Goal: Find specific page/section: Find specific page/section

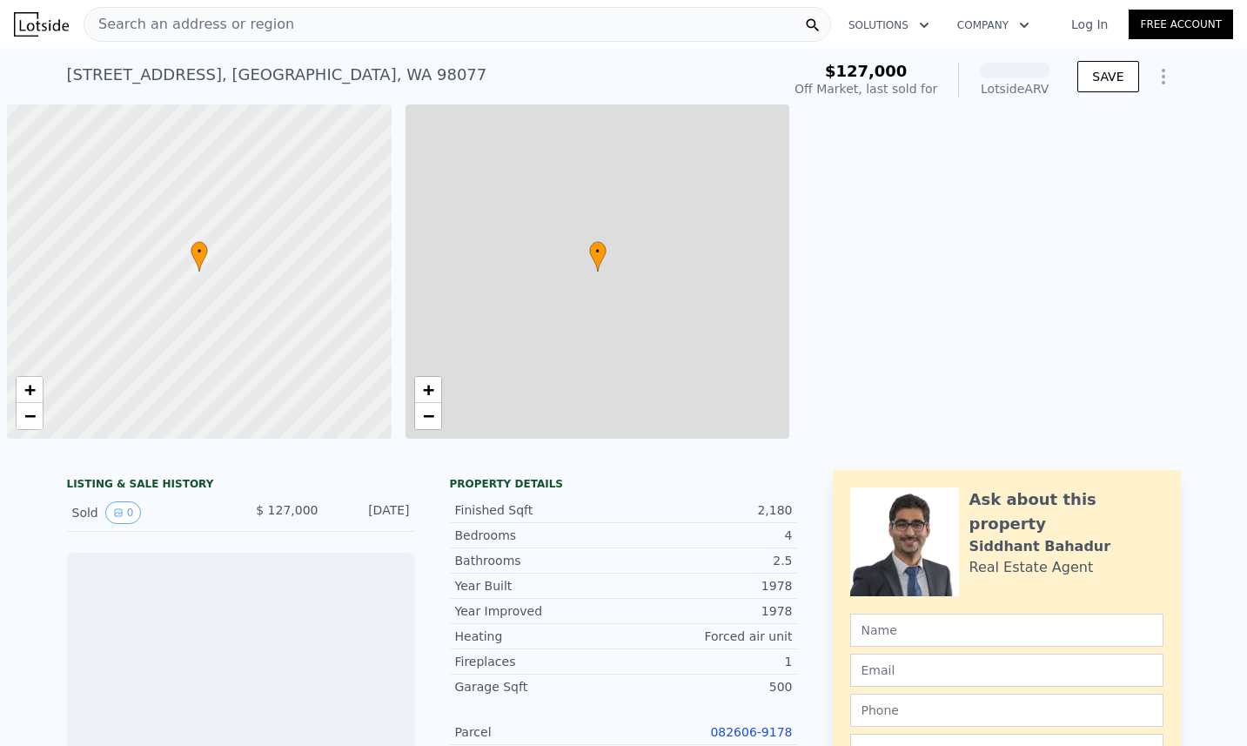
scroll to position [0, 7]
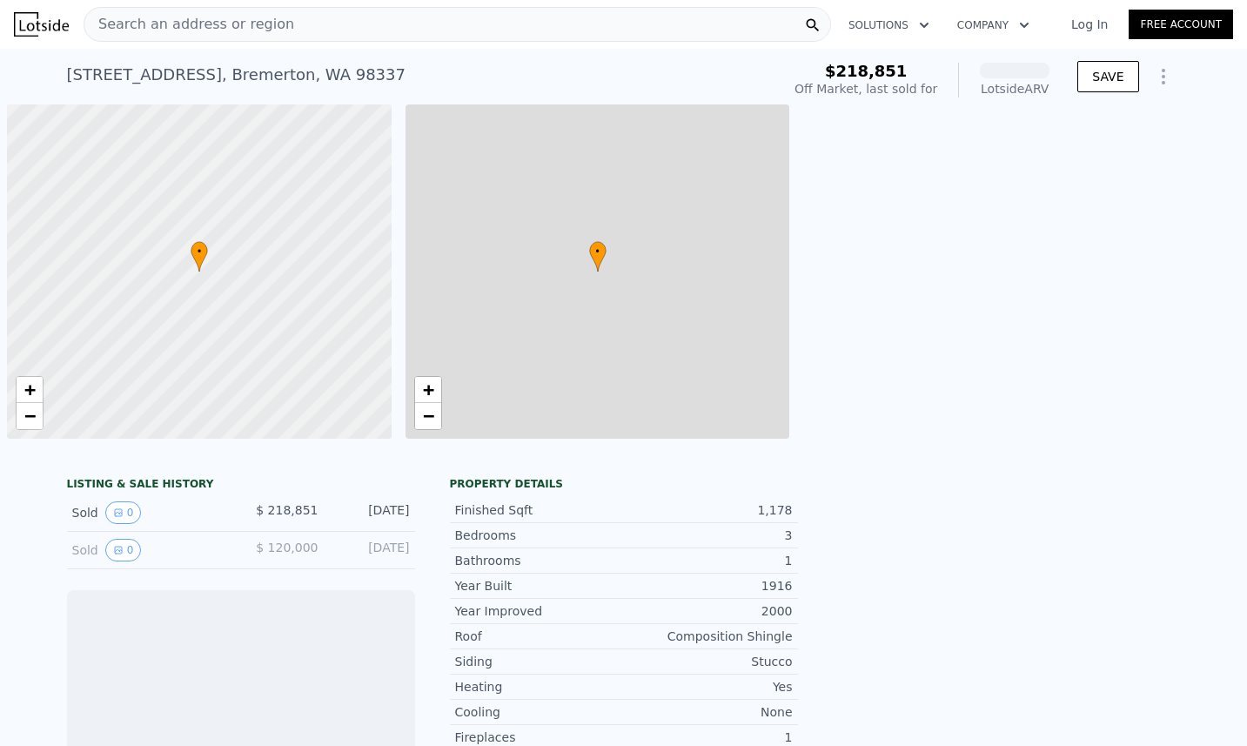
scroll to position [0, 7]
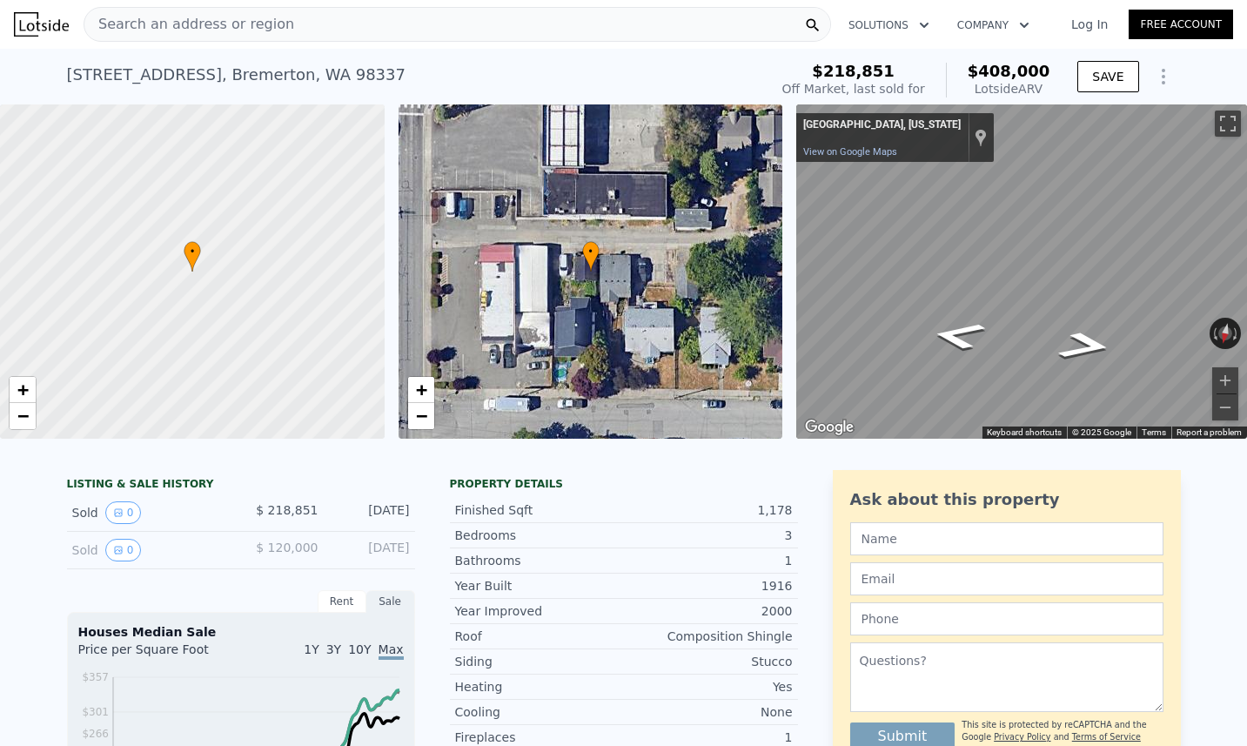
click at [1246, 220] on html "Search an address or region Solutions Company Open main menu Log In Free Accoun…" at bounding box center [623, 373] width 1247 height 746
click at [1230, 120] on button "Toggle fullscreen view" at bounding box center [1228, 123] width 26 height 26
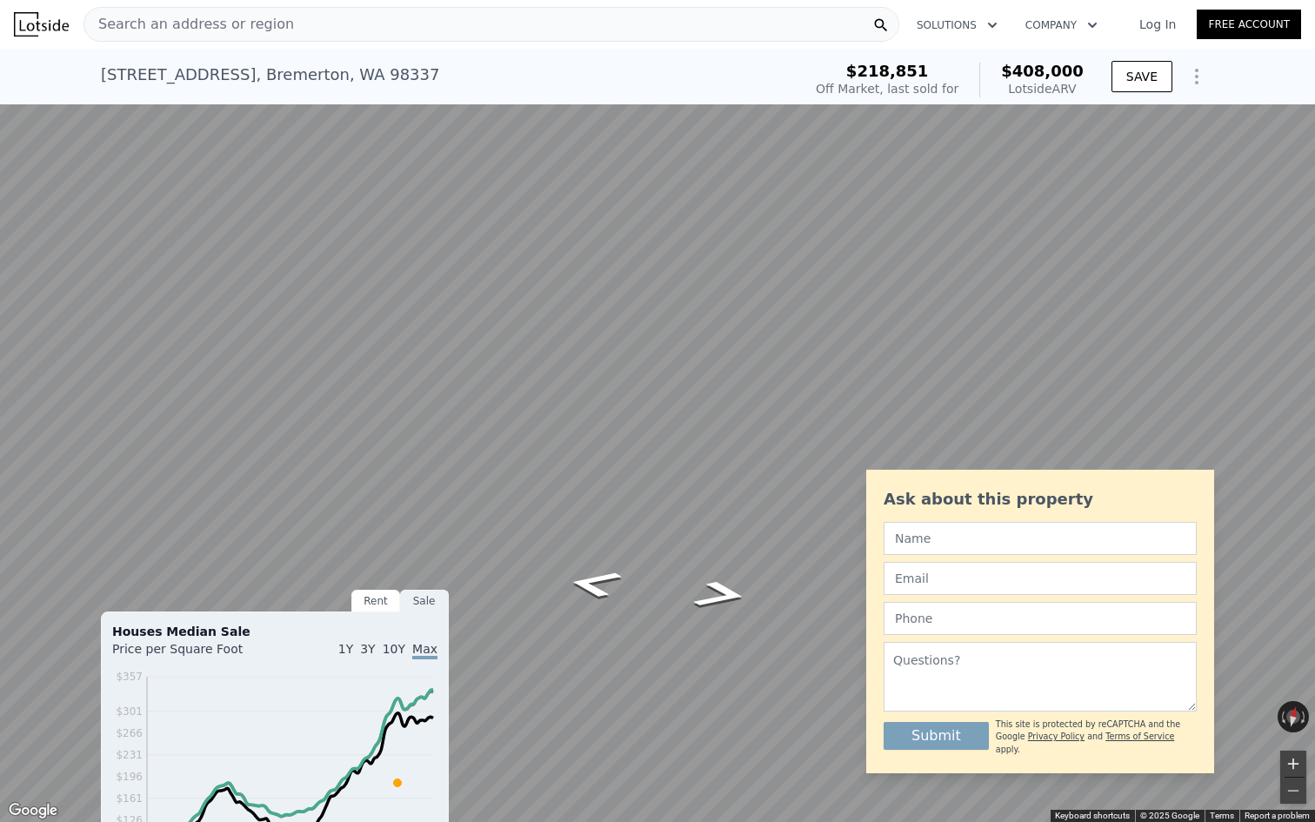
click at [1246, 745] on button "Zoom in" at bounding box center [1294, 764] width 26 height 26
click at [1246, 745] on button "Zoom out" at bounding box center [1294, 791] width 26 height 26
click at [1246, 745] on button "Zoom in" at bounding box center [1294, 764] width 26 height 26
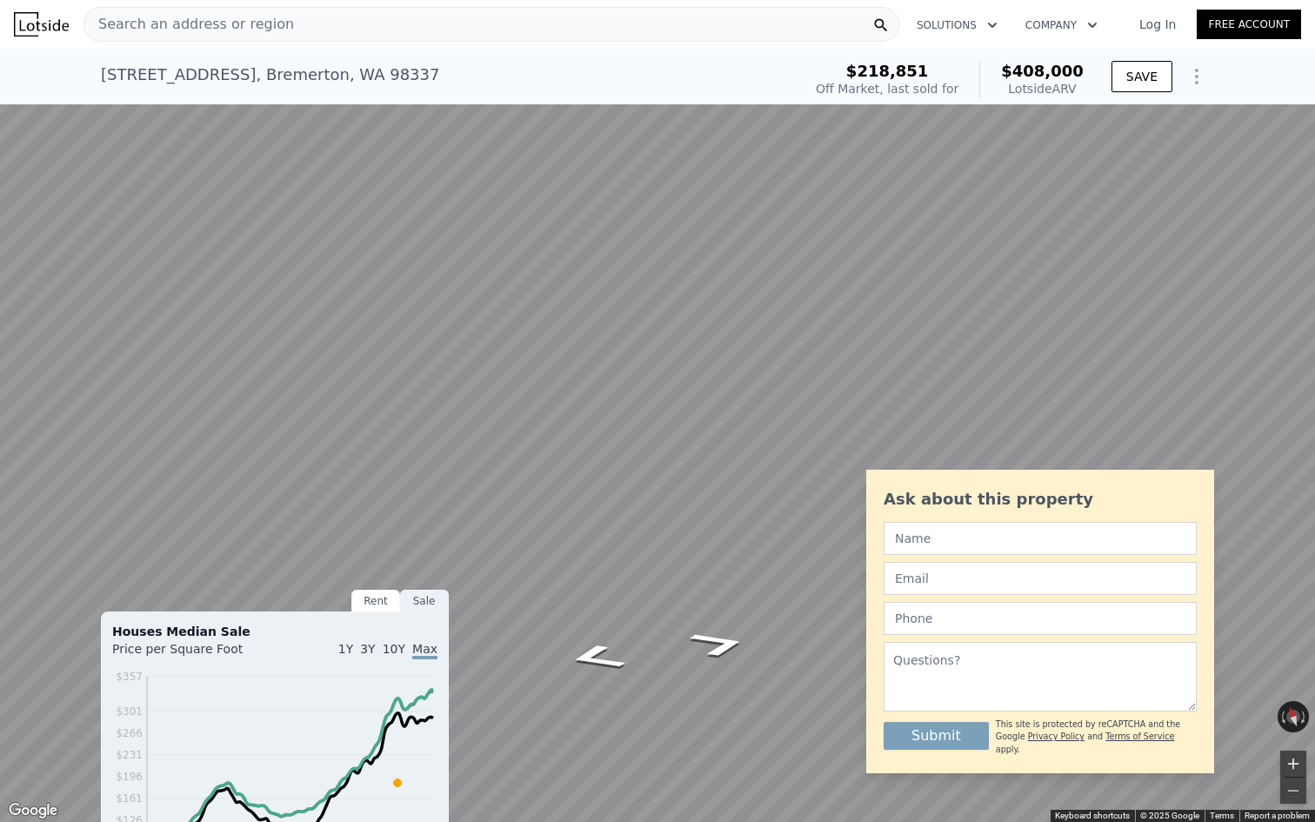
click at [1246, 745] on button "Zoom in" at bounding box center [1294, 764] width 26 height 26
click at [1246, 23] on button "Toggle fullscreen view" at bounding box center [1296, 19] width 26 height 26
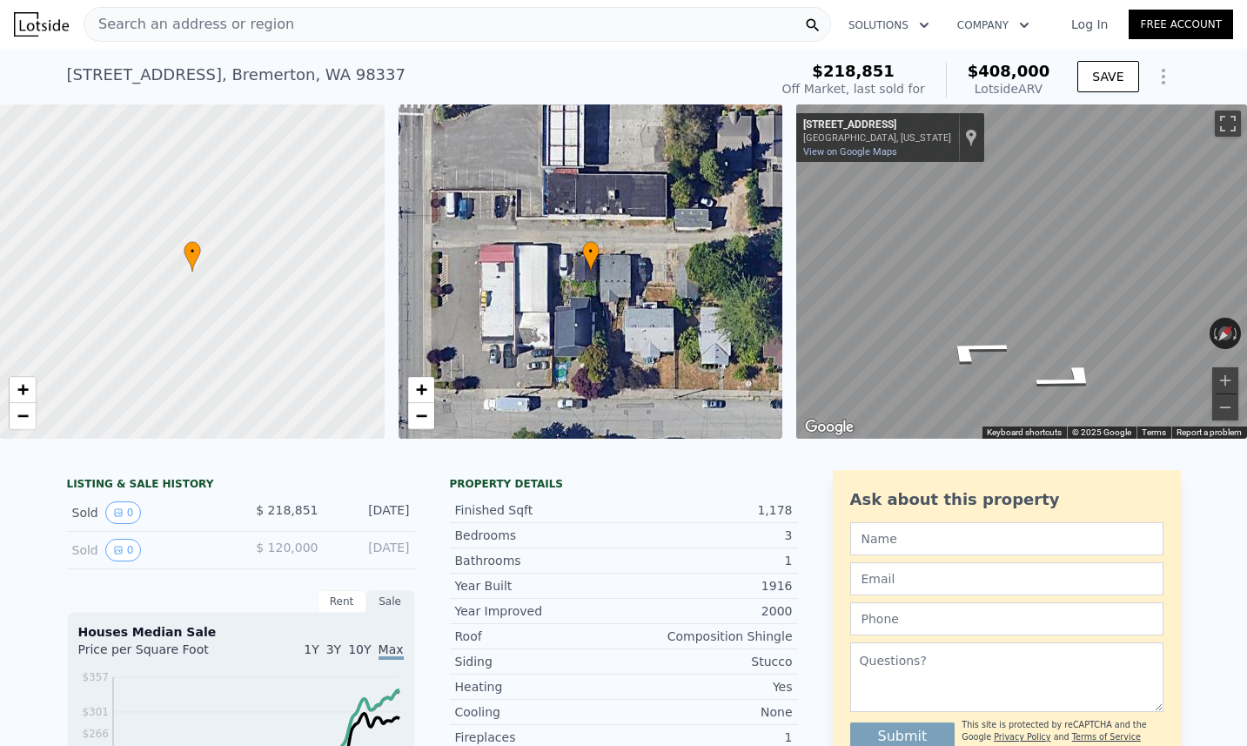
click at [1246, 240] on html "Search an address or region Solutions Company Open main menu Log In Free Accoun…" at bounding box center [623, 373] width 1247 height 746
click at [703, 238] on div "• + − • + − ← Move left → Move right ↑ Move up ↓ Move down + Zoom in - Zoom out…" at bounding box center [623, 271] width 1247 height 334
